Goal: Book appointment/travel/reservation

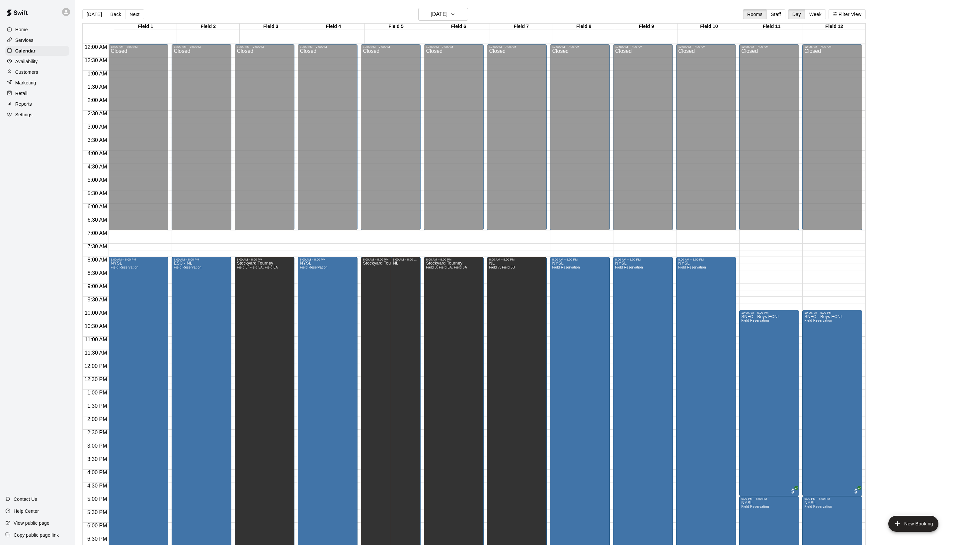
scroll to position [118, 0]
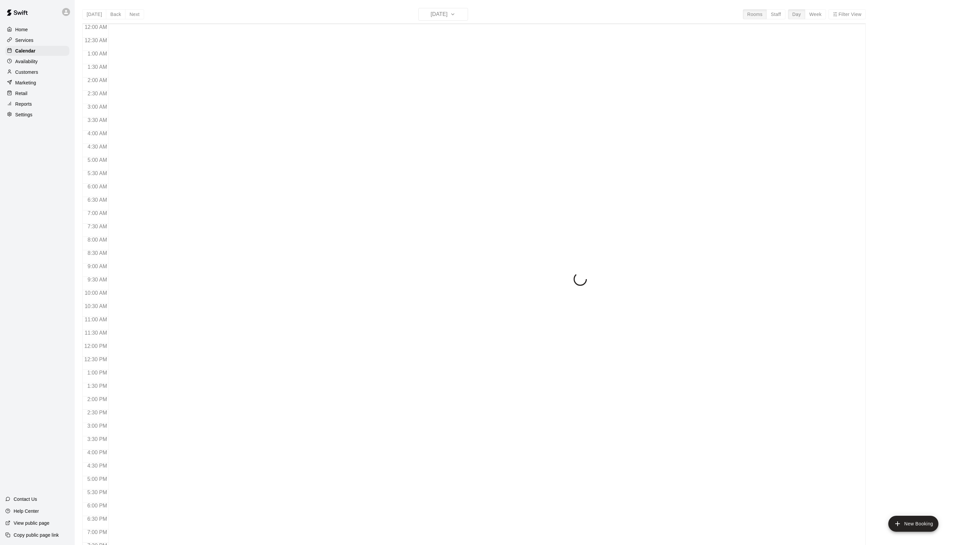
scroll to position [112, 0]
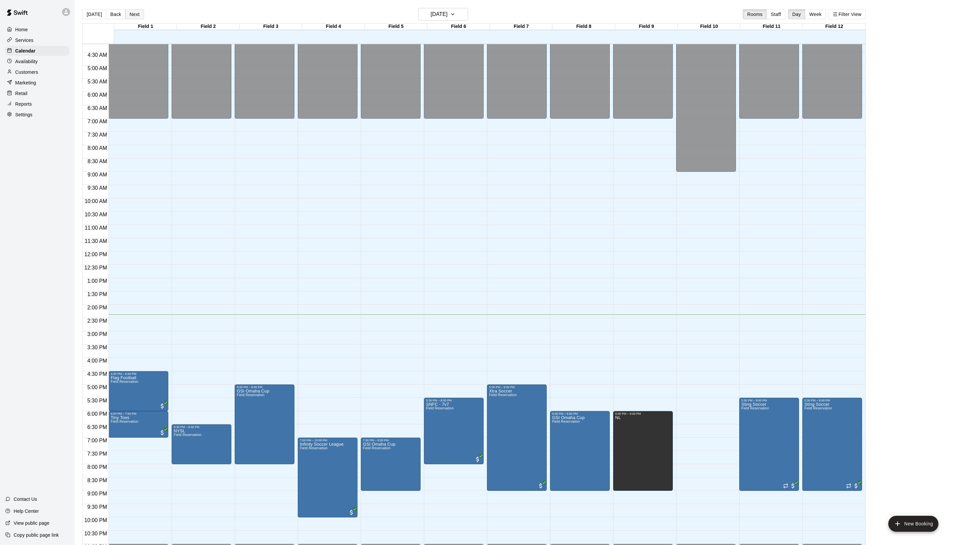
click at [144, 12] on button "Next" at bounding box center [134, 14] width 19 height 10
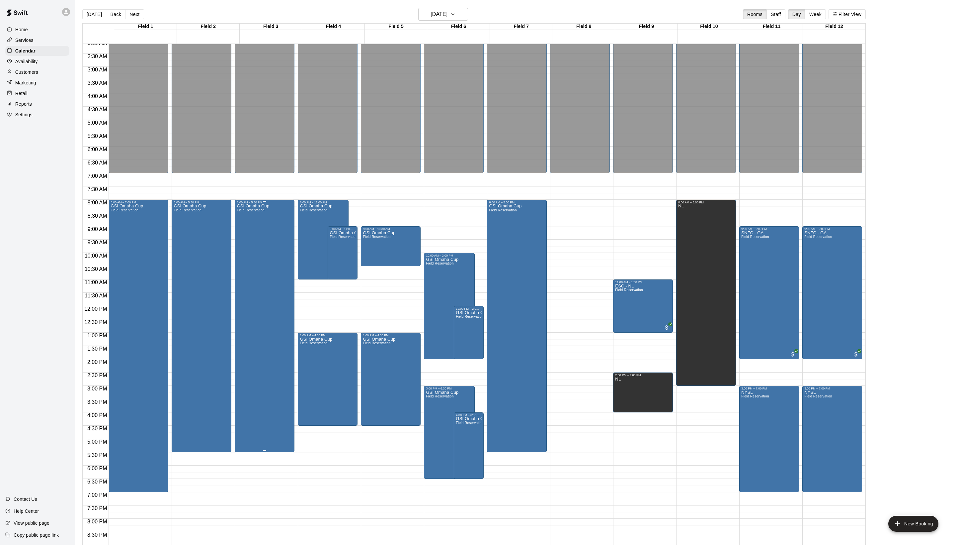
scroll to position [23, 0]
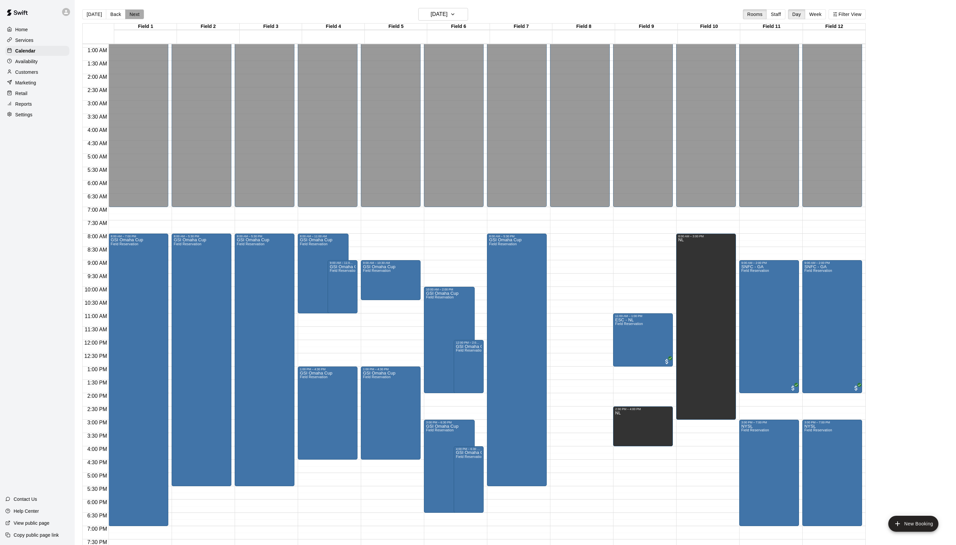
click at [138, 19] on button "Next" at bounding box center [134, 14] width 19 height 10
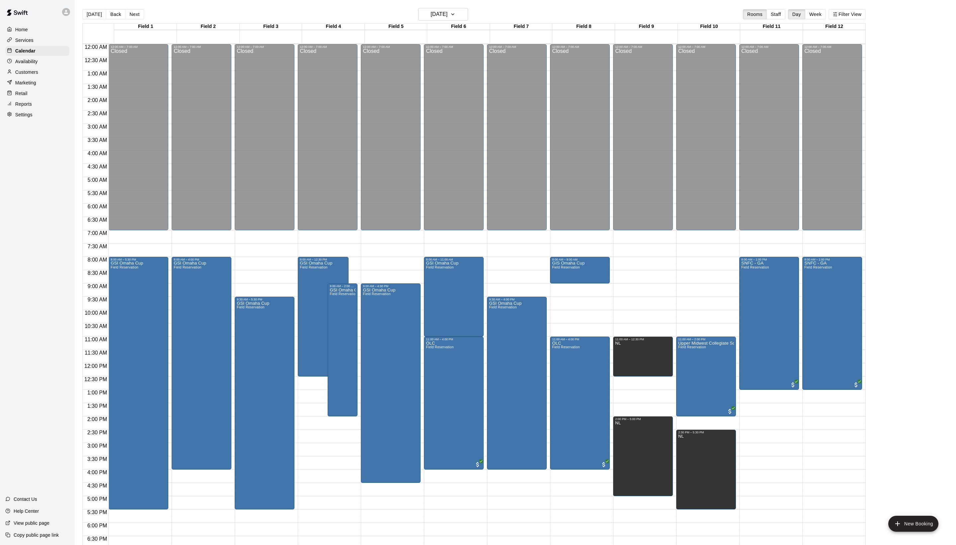
scroll to position [0, 0]
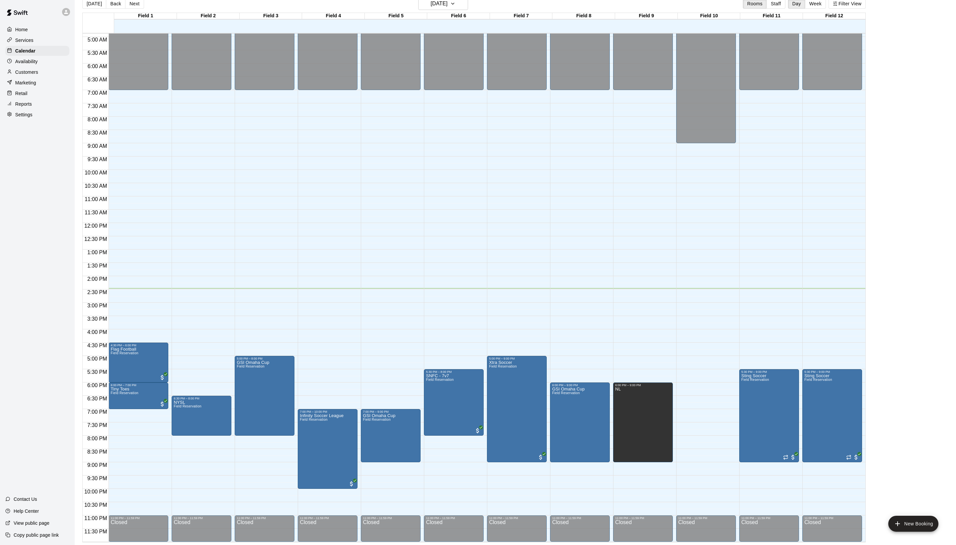
scroll to position [11, 0]
drag, startPoint x: 449, startPoint y: 437, endPoint x: 448, endPoint y: 460, distance: 22.6
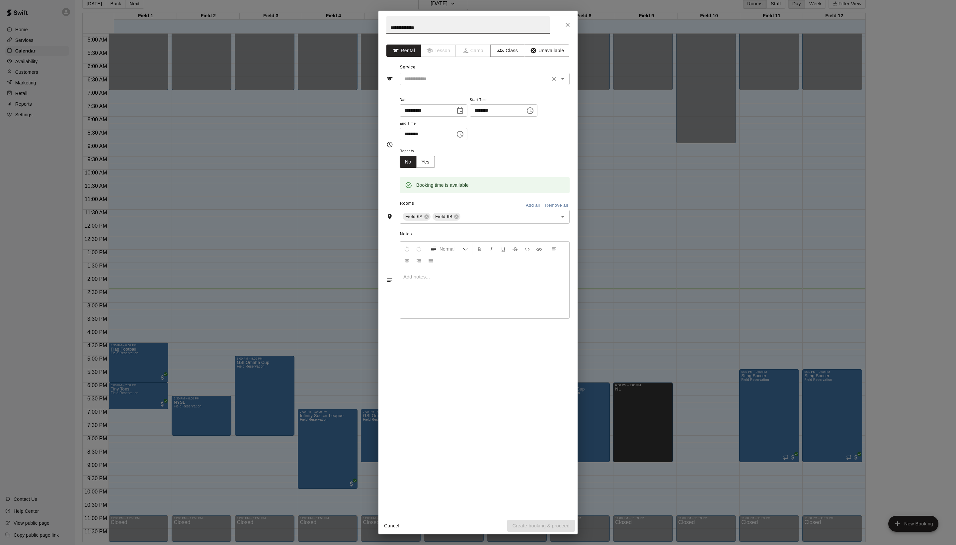
type input "**********"
click at [435, 83] on input "text" at bounding box center [475, 79] width 146 height 8
click at [435, 104] on li "Field Reservation" at bounding box center [491, 108] width 157 height 11
type input "**********"
click at [459, 219] on icon at bounding box center [457, 217] width 4 height 4
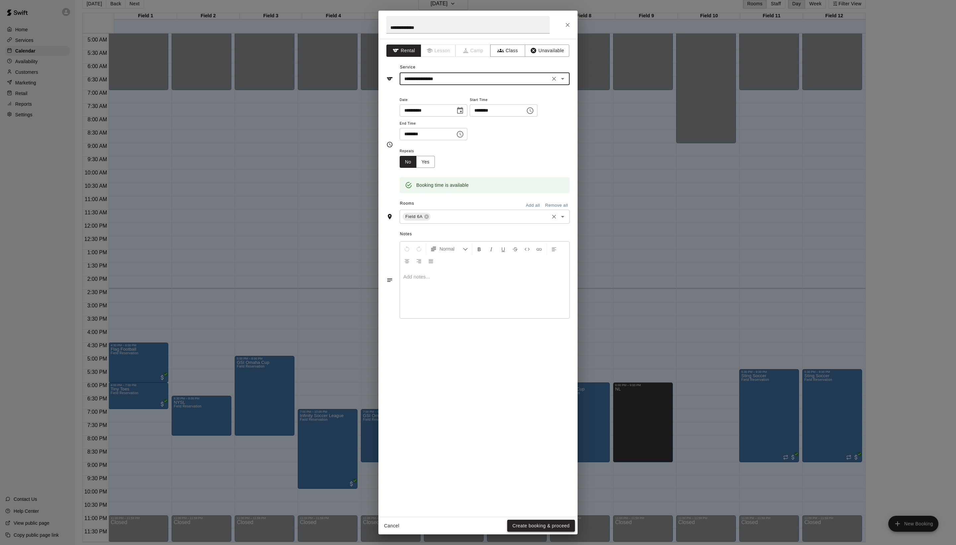
click at [541, 525] on button "Create booking & proceed" at bounding box center [541, 525] width 68 height 12
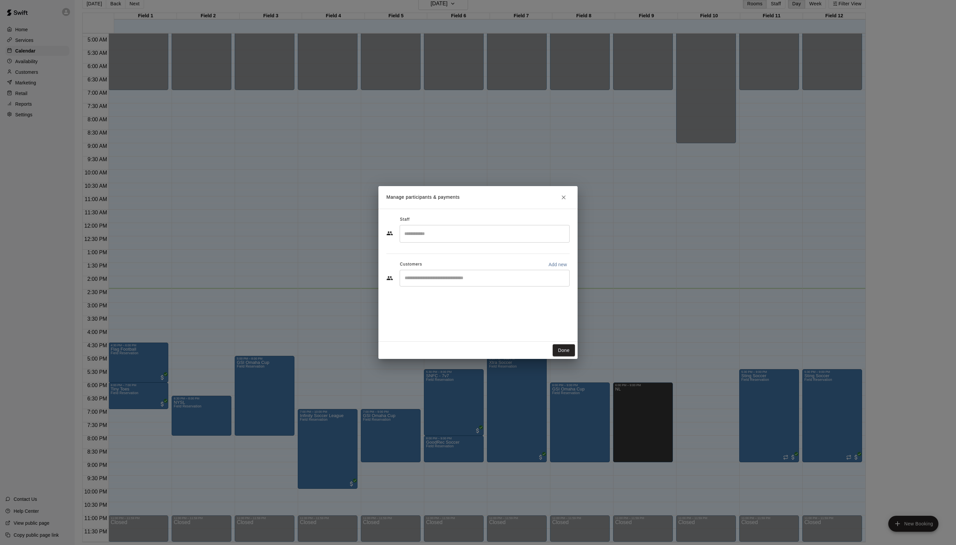
click at [479, 286] on div "​" at bounding box center [485, 278] width 170 height 17
type input "****"
click at [471, 313] on span "partnerships@goodrec.com" at bounding box center [467, 314] width 71 height 5
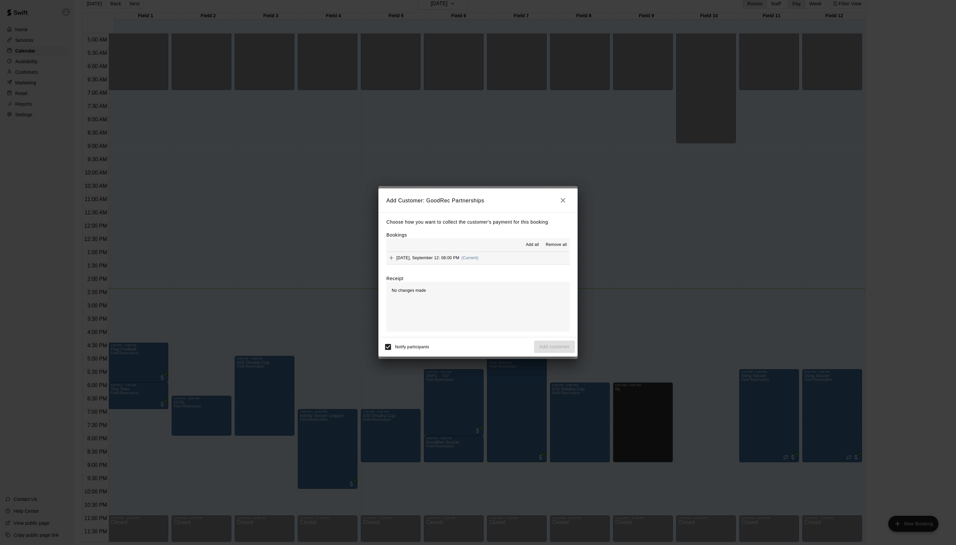
click at [526, 242] on span "Add all" at bounding box center [532, 244] width 13 height 7
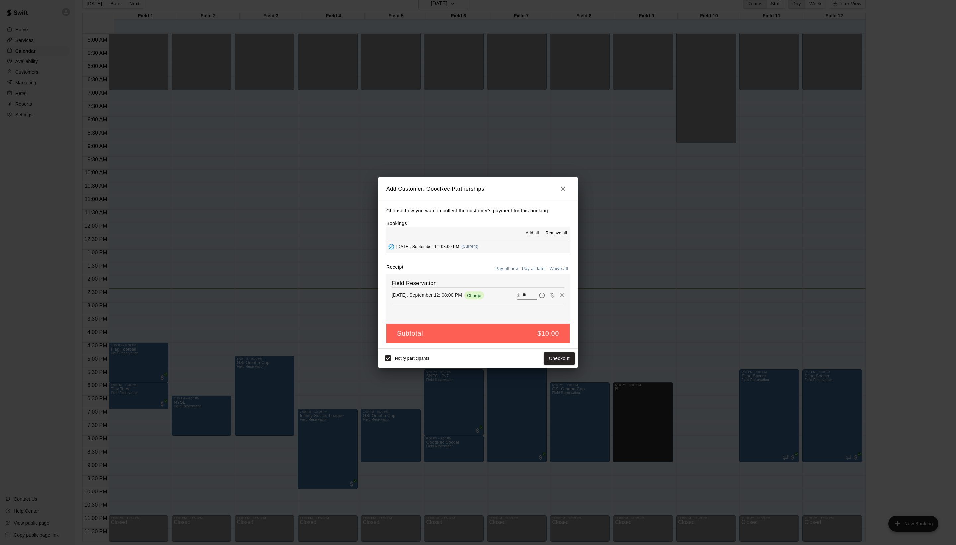
click at [559, 274] on button "Waive all" at bounding box center [559, 268] width 22 height 10
type input "*"
click at [548, 364] on button "Add customer" at bounding box center [554, 358] width 41 height 12
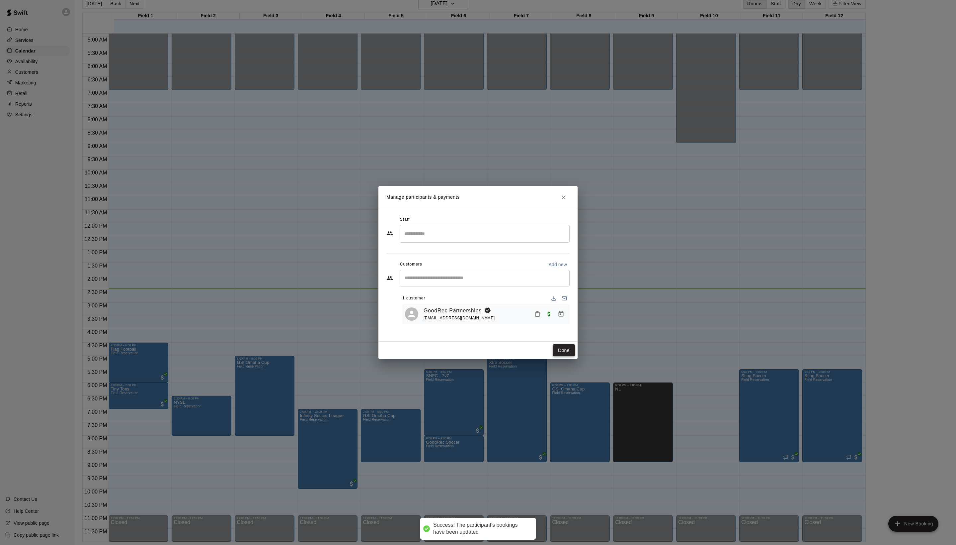
click at [567, 356] on button "Done" at bounding box center [564, 350] width 22 height 12
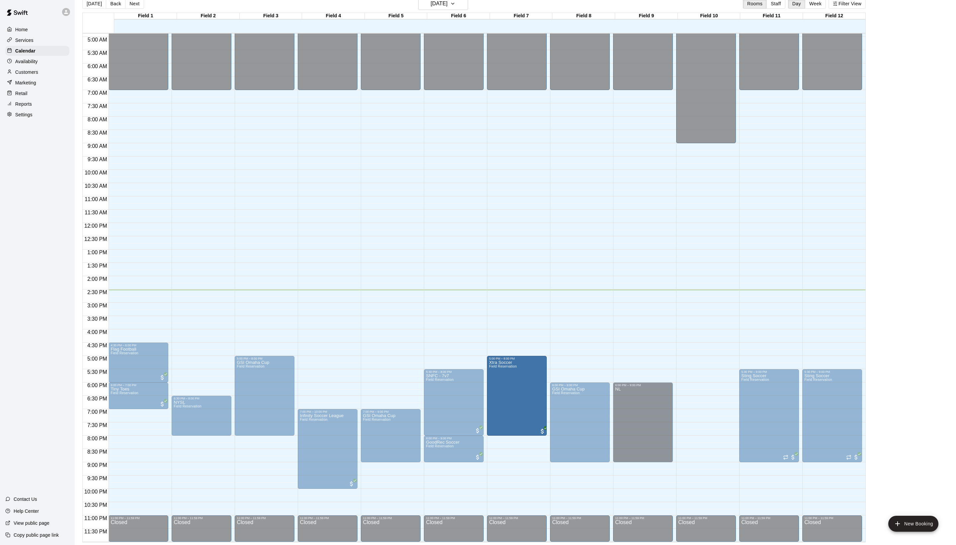
drag, startPoint x: 518, startPoint y: 460, endPoint x: 521, endPoint y: 438, distance: 22.1
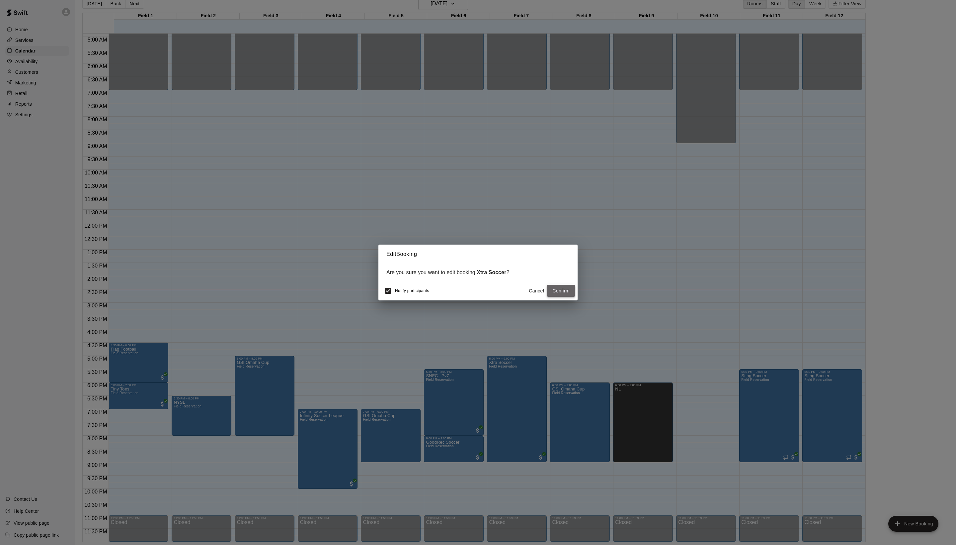
click at [558, 293] on button "Confirm" at bounding box center [561, 291] width 28 height 12
